Goal: Communication & Community: Answer question/provide support

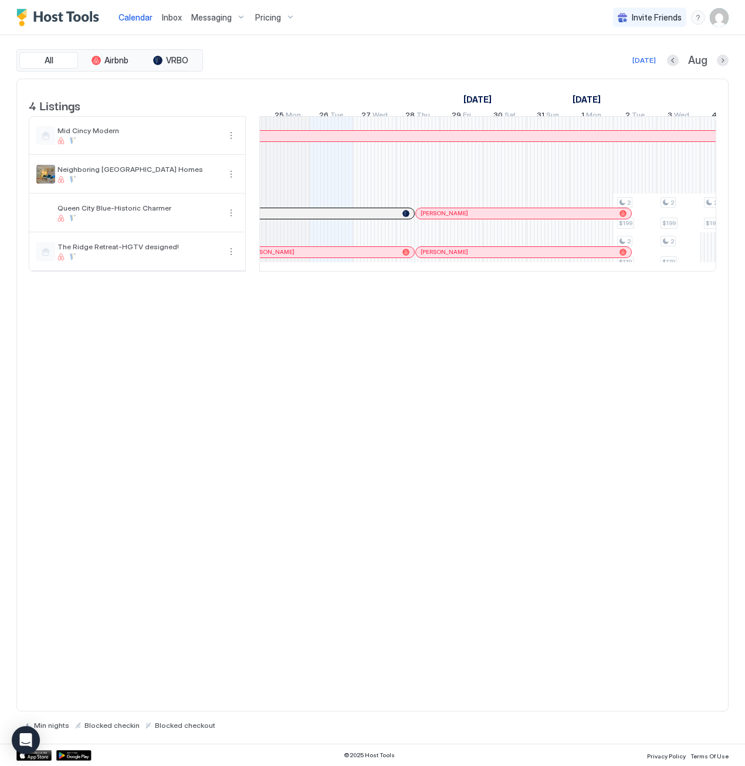
scroll to position [0, 600]
click at [164, 18] on span "Inbox" at bounding box center [172, 17] width 20 height 10
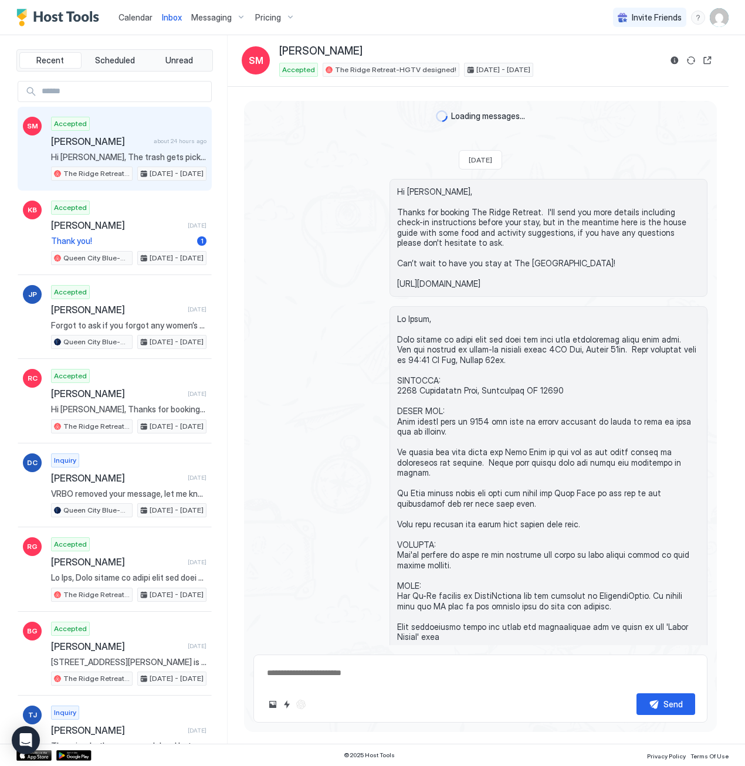
scroll to position [912, 0]
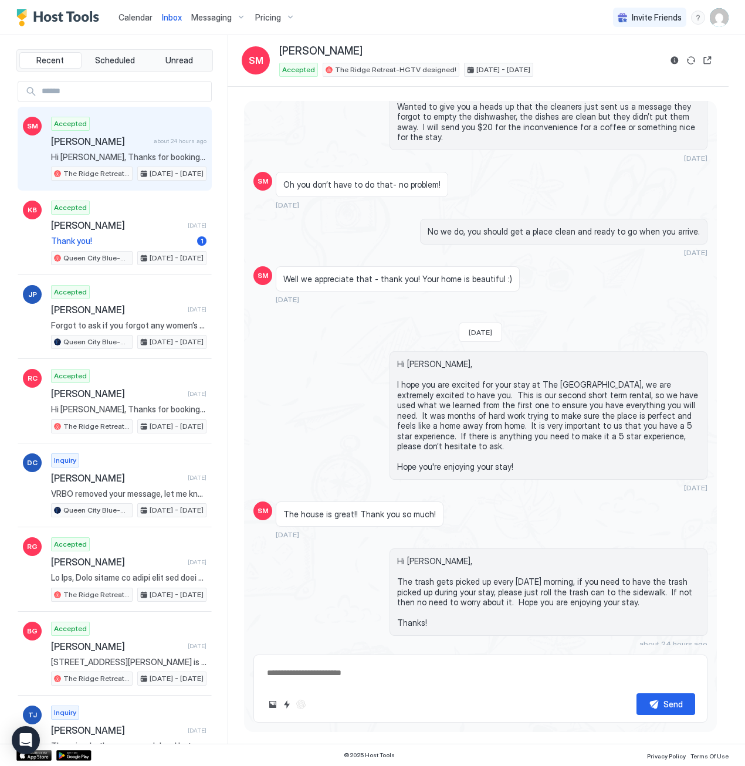
type textarea "*"
click at [134, 18] on span "Calendar" at bounding box center [136, 17] width 34 height 10
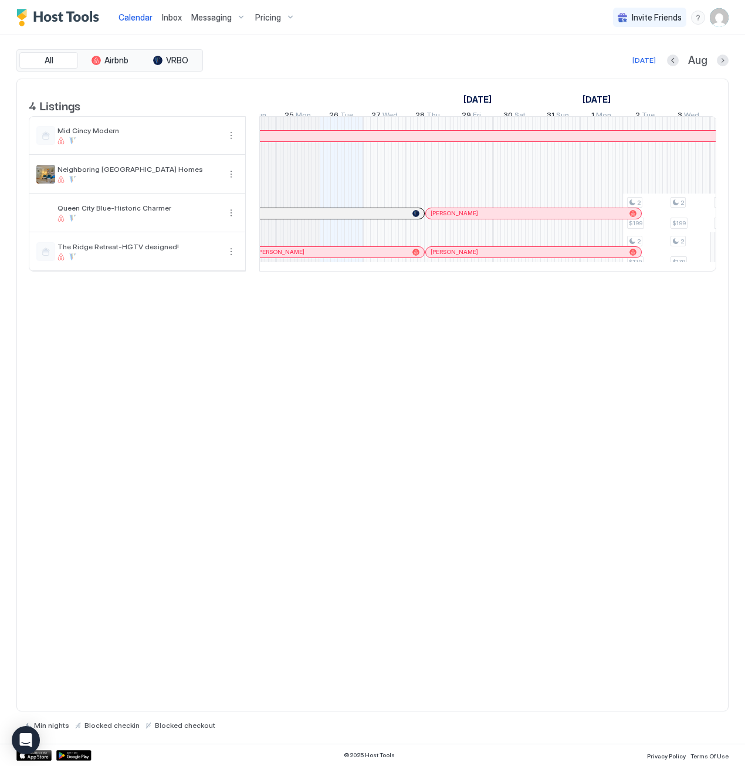
scroll to position [0, 587]
